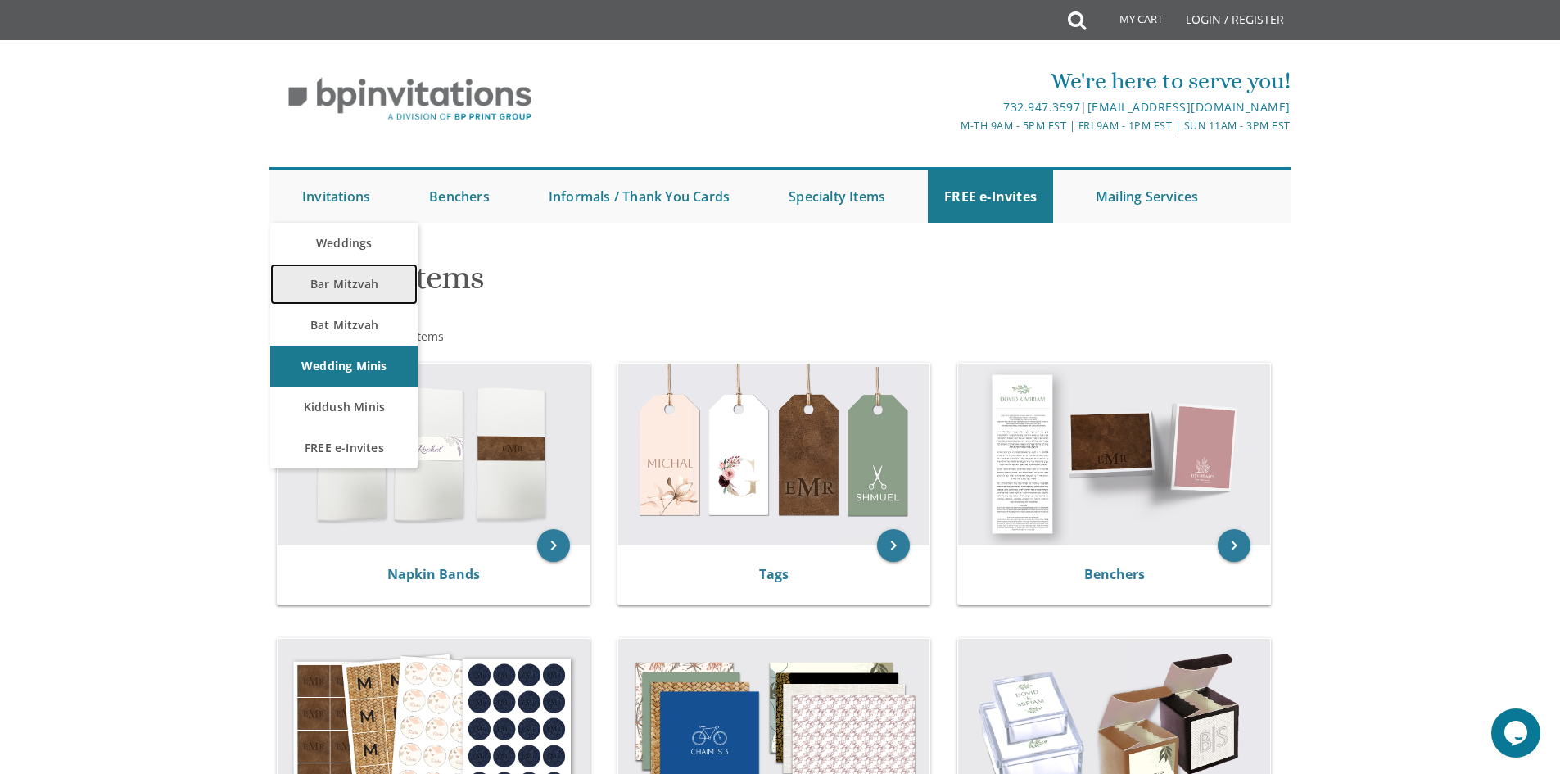
click at [351, 279] on link "Bar Mitzvah" at bounding box center [343, 284] width 147 height 41
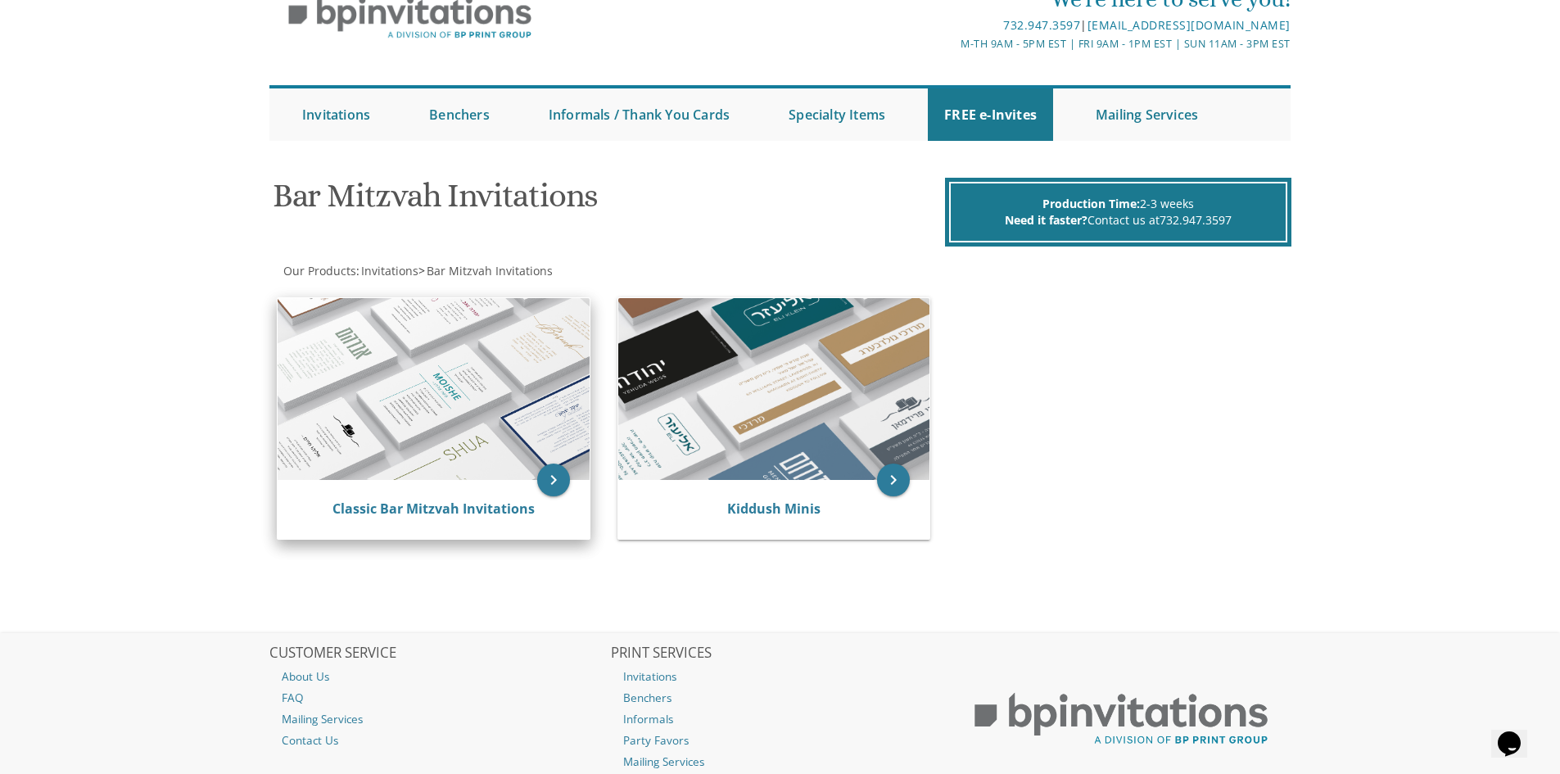
click at [488, 374] on img at bounding box center [434, 389] width 312 height 182
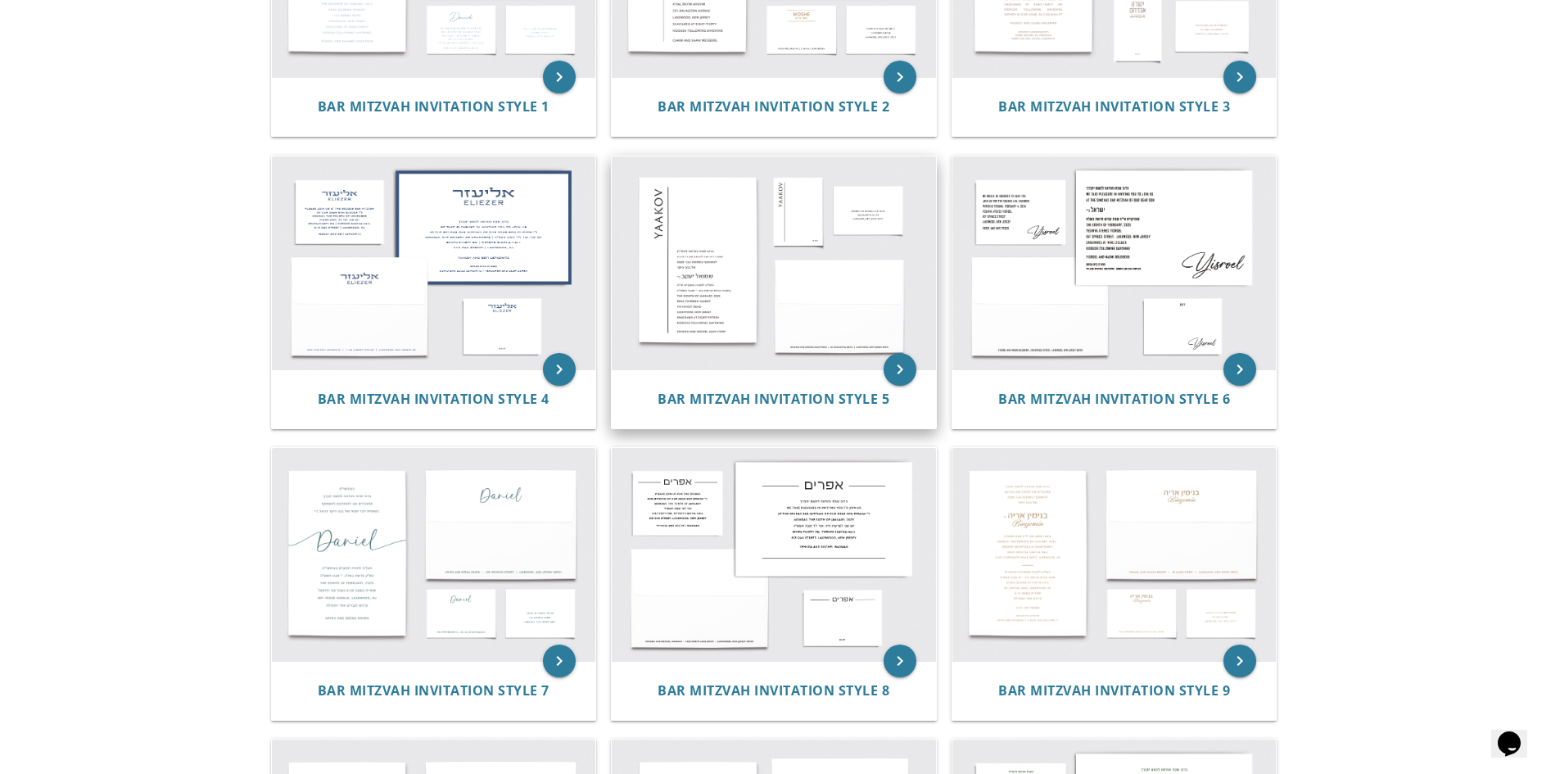
click at [824, 276] on img at bounding box center [774, 262] width 324 height 213
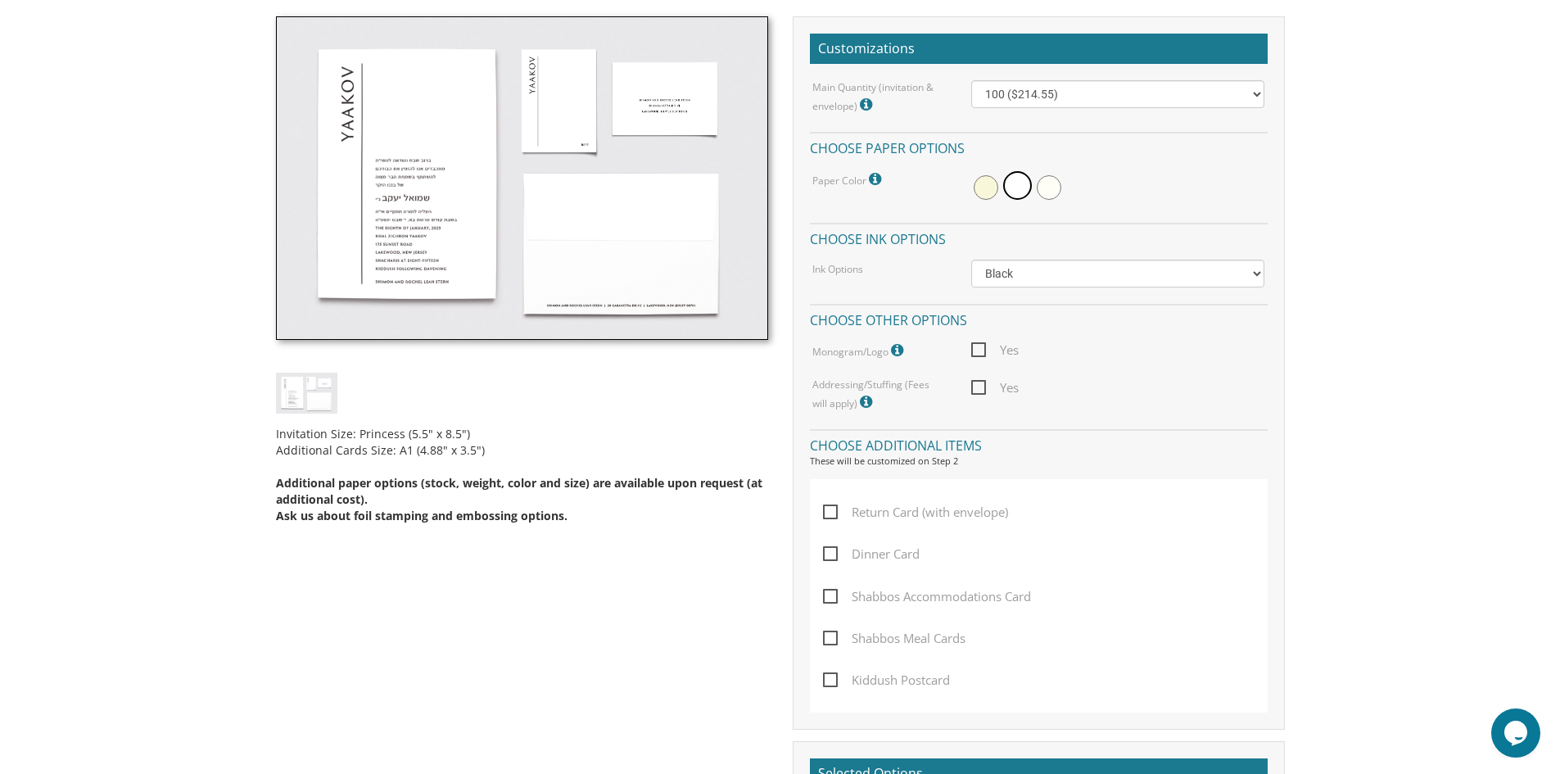
scroll to position [491, 0]
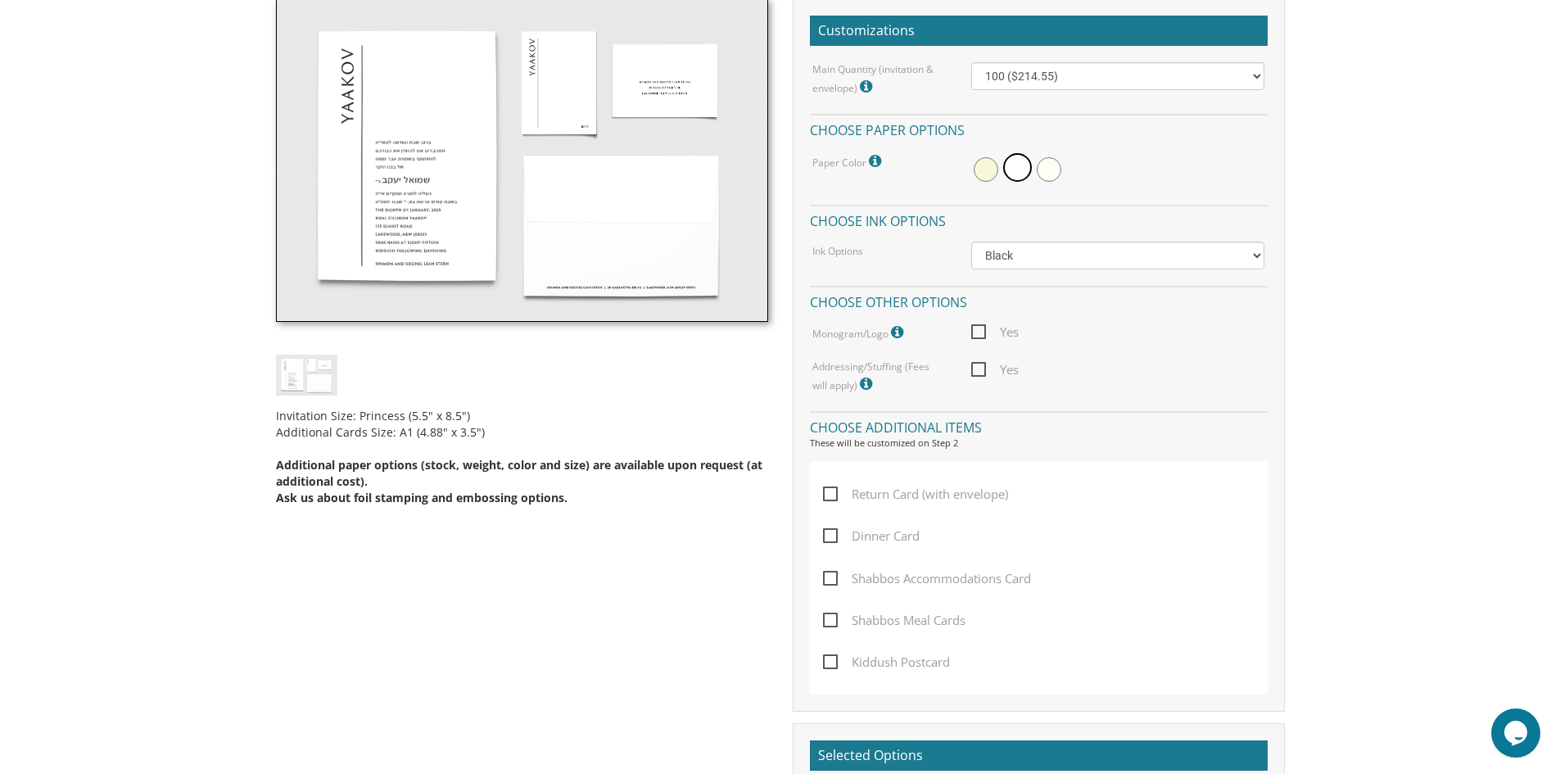
click at [552, 79] on img at bounding box center [522, 160] width 492 height 324
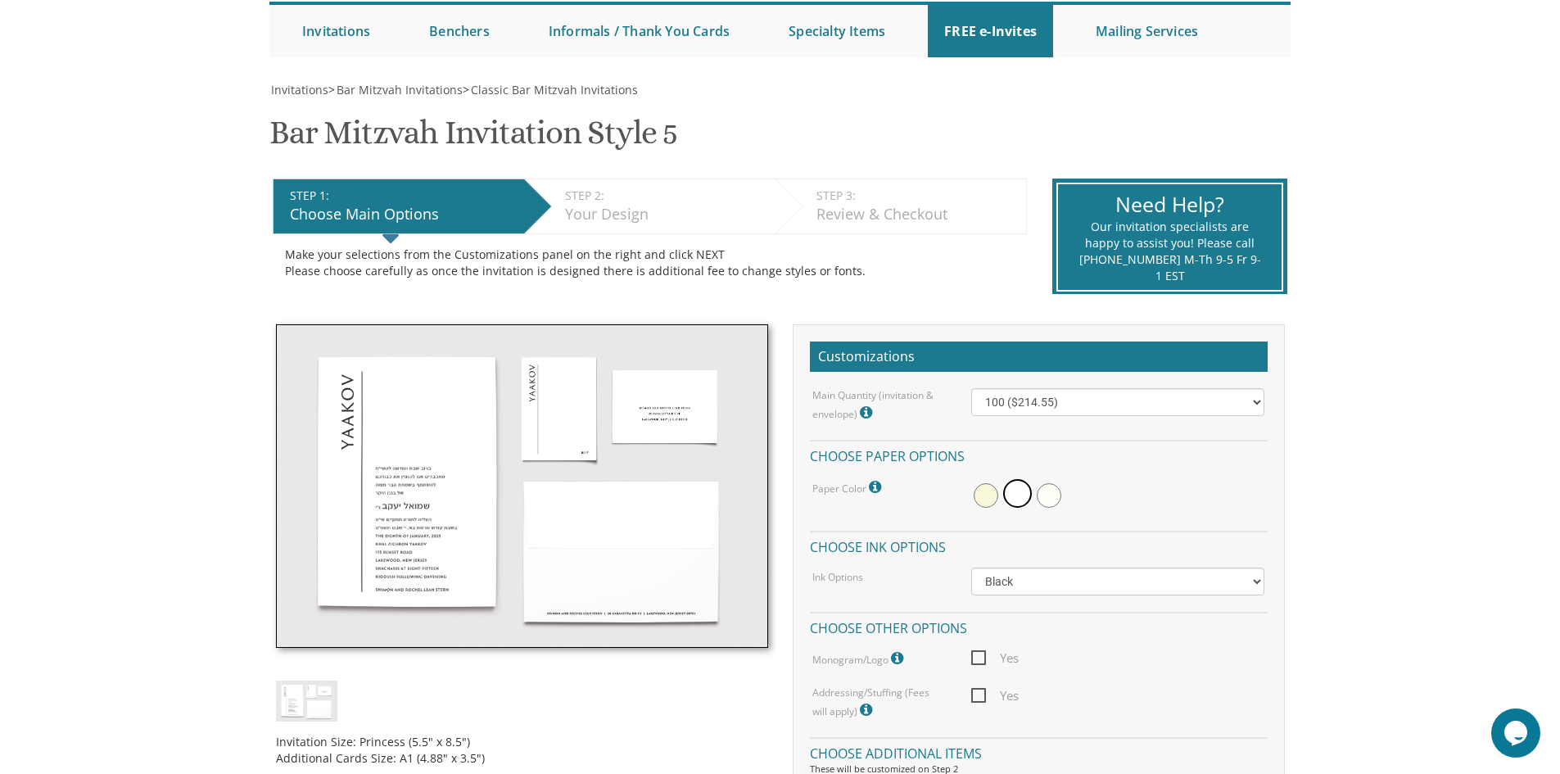
scroll to position [246, 0]
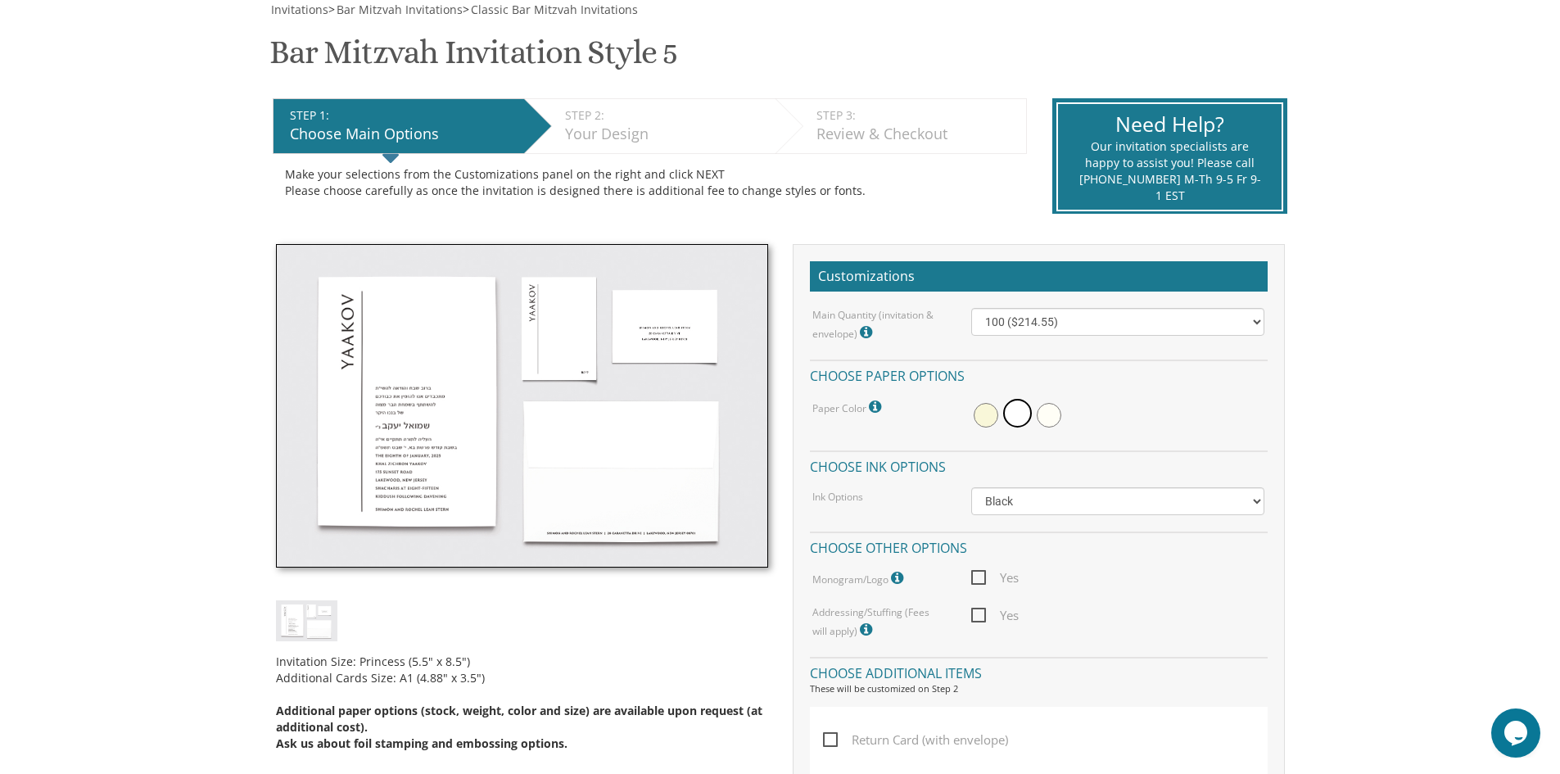
click at [553, 335] on img at bounding box center [522, 406] width 492 height 324
